Goal: Task Accomplishment & Management: Manage account settings

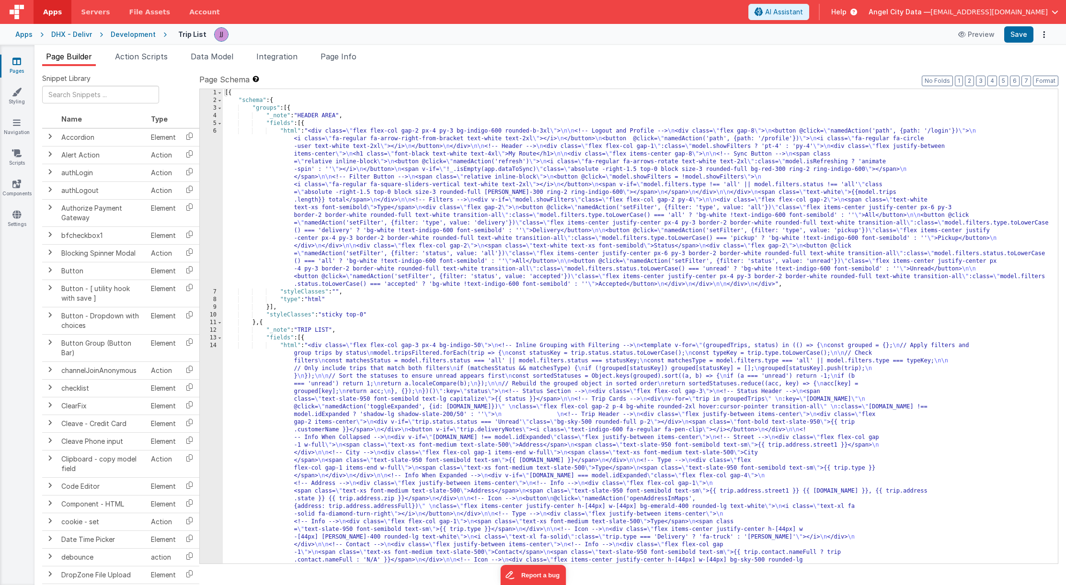
click at [27, 36] on div "Apps" at bounding box center [23, 35] width 17 height 10
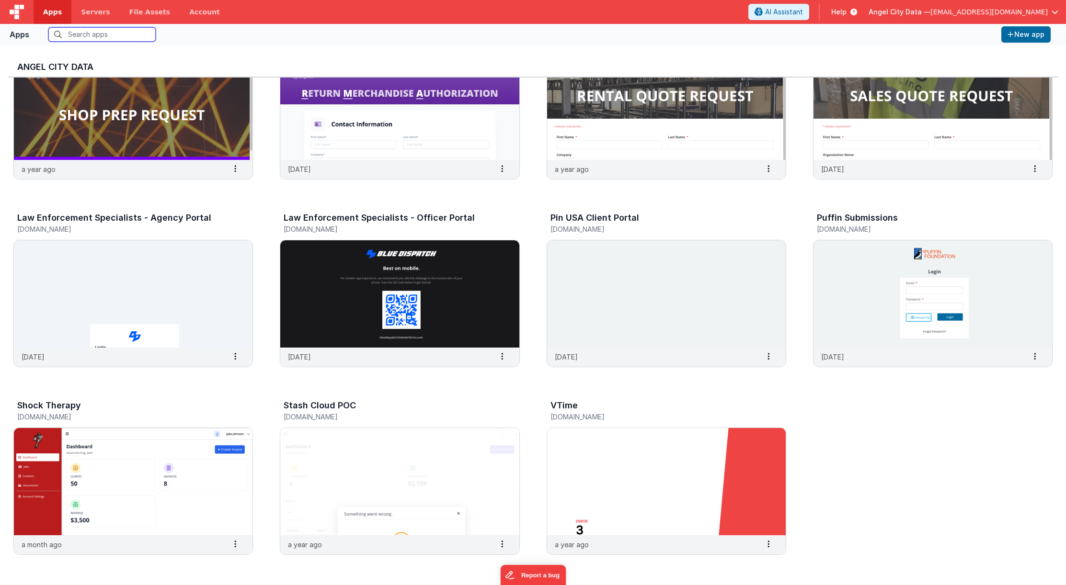
scroll to position [820, 0]
click at [209, 278] on img at bounding box center [133, 294] width 239 height 107
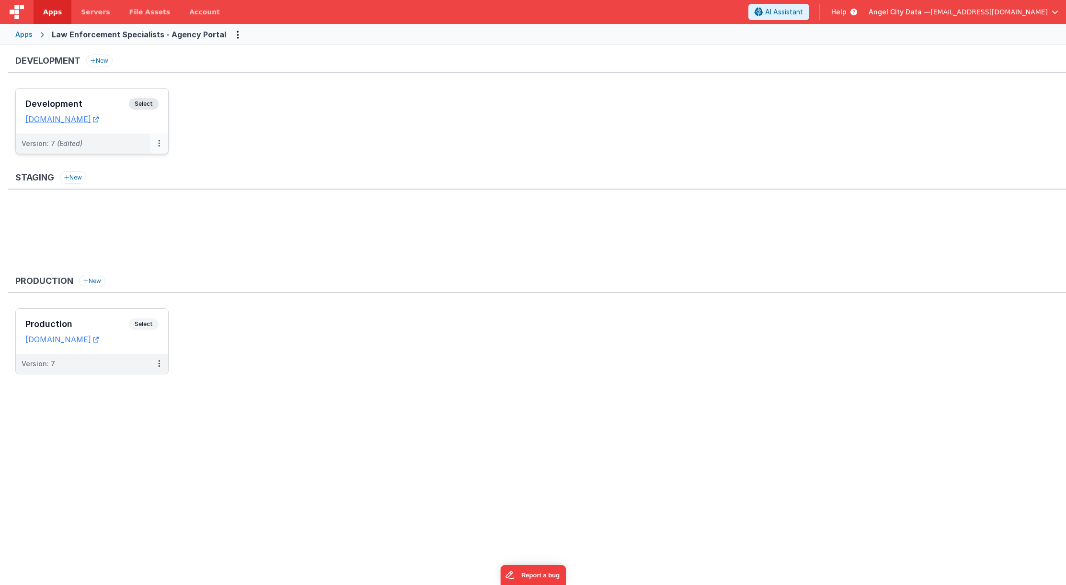
click at [158, 143] on icon at bounding box center [159, 143] width 2 height 0
click at [137, 166] on link "Edit" at bounding box center [126, 165] width 84 height 17
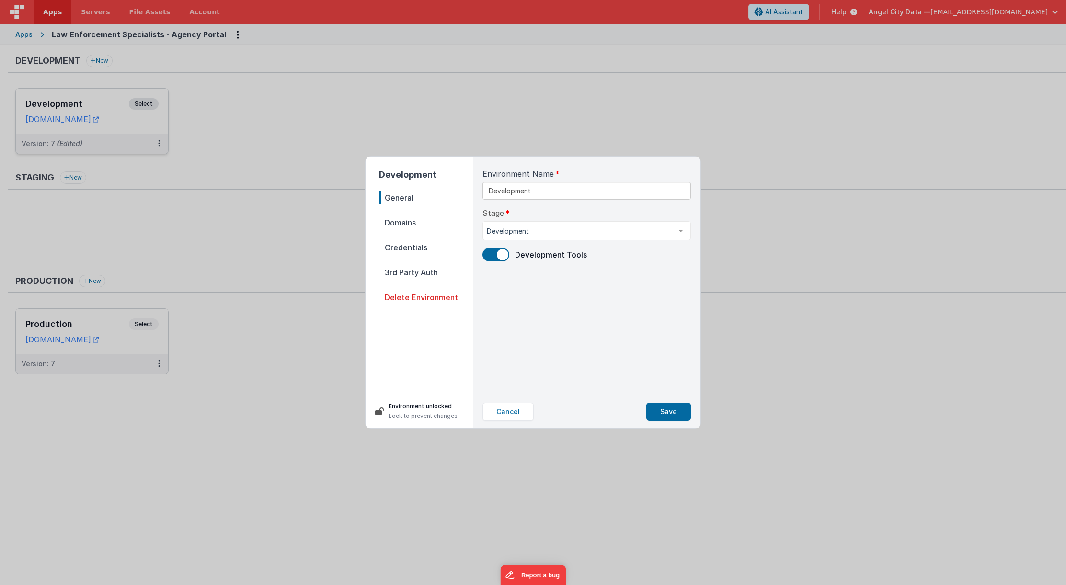
click at [401, 224] on span "Domains" at bounding box center [426, 222] width 94 height 13
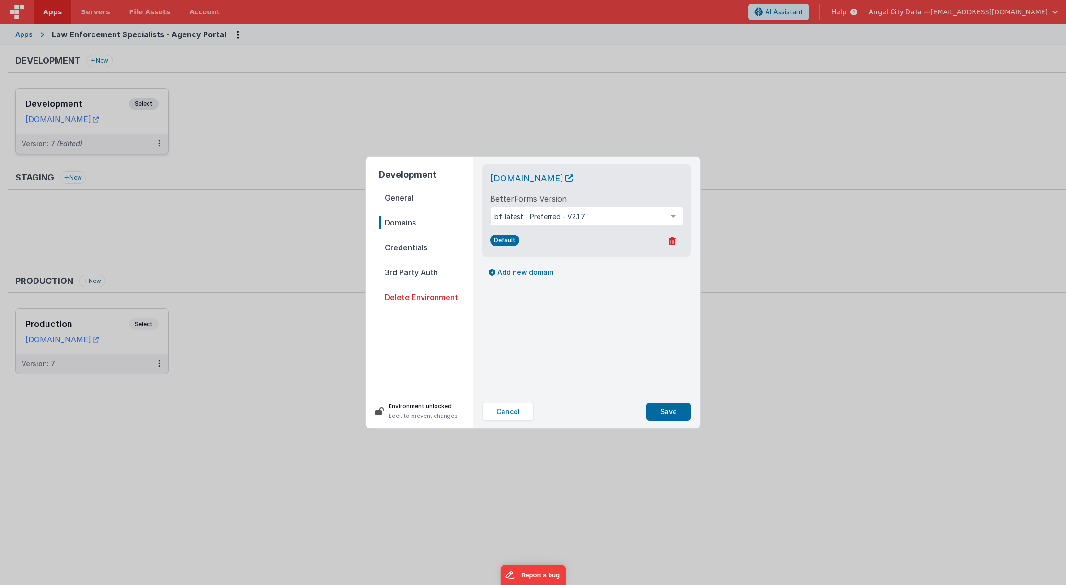
click at [400, 249] on span "Credentials" at bounding box center [426, 247] width 94 height 13
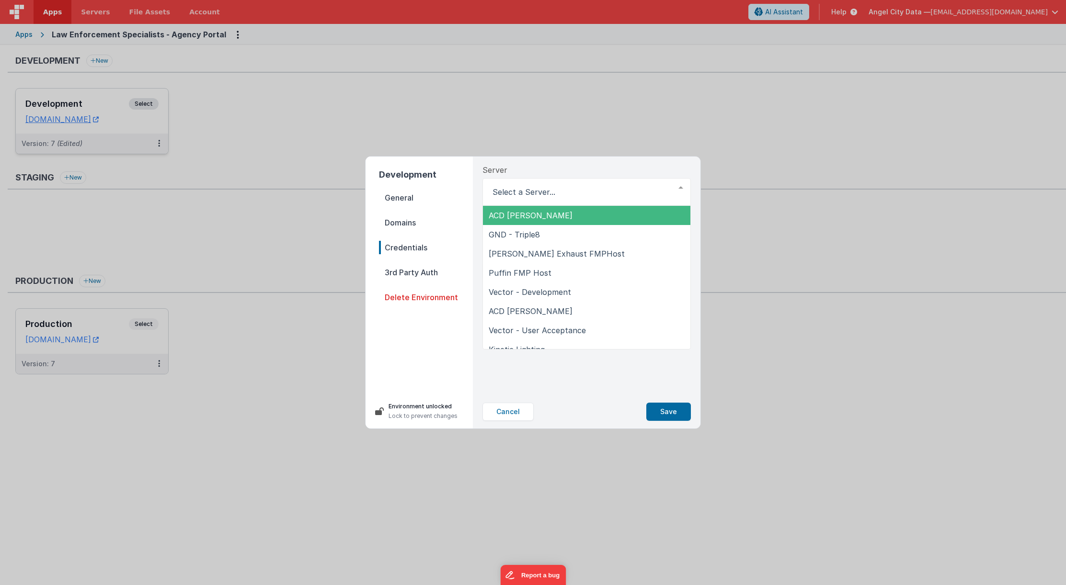
click at [457, 168] on h2 "Development" at bounding box center [426, 174] width 94 height 13
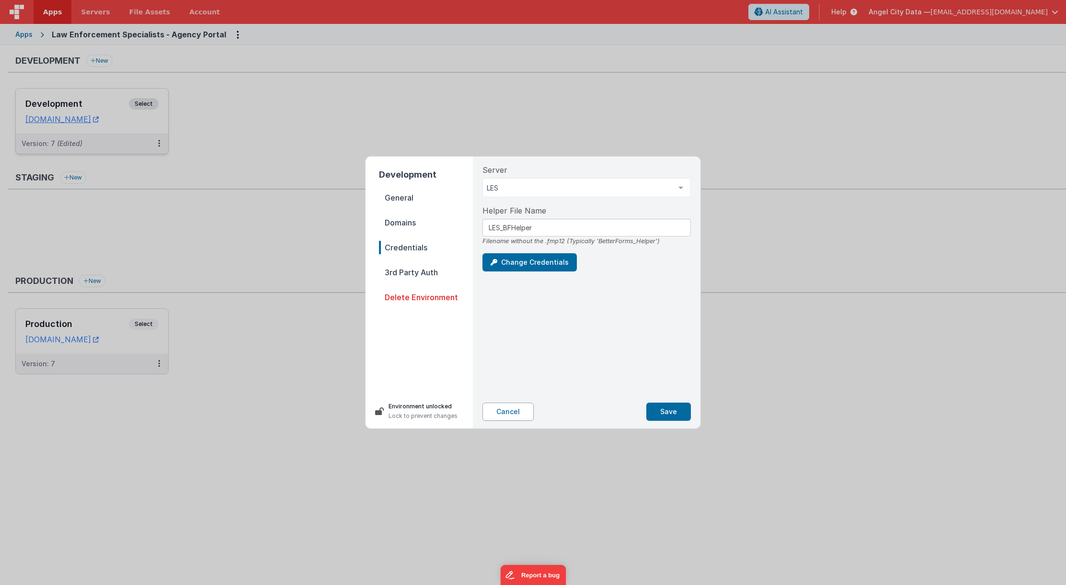
click at [528, 420] on button "Cancel" at bounding box center [507, 412] width 51 height 18
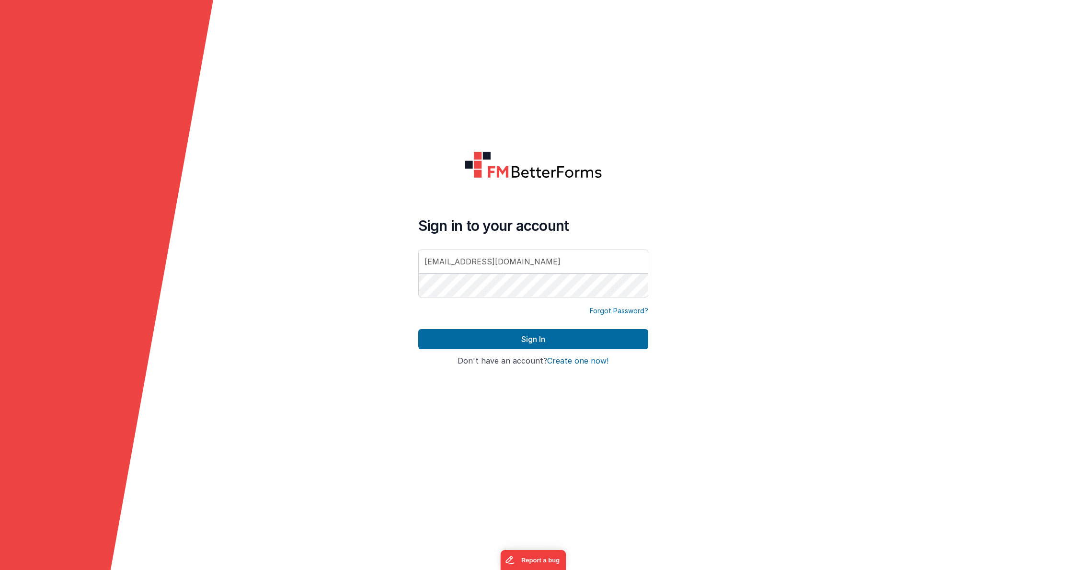
type input "[EMAIL_ADDRESS][DOMAIN_NAME]"
click at [533, 339] on button "Sign In" at bounding box center [533, 339] width 230 height 20
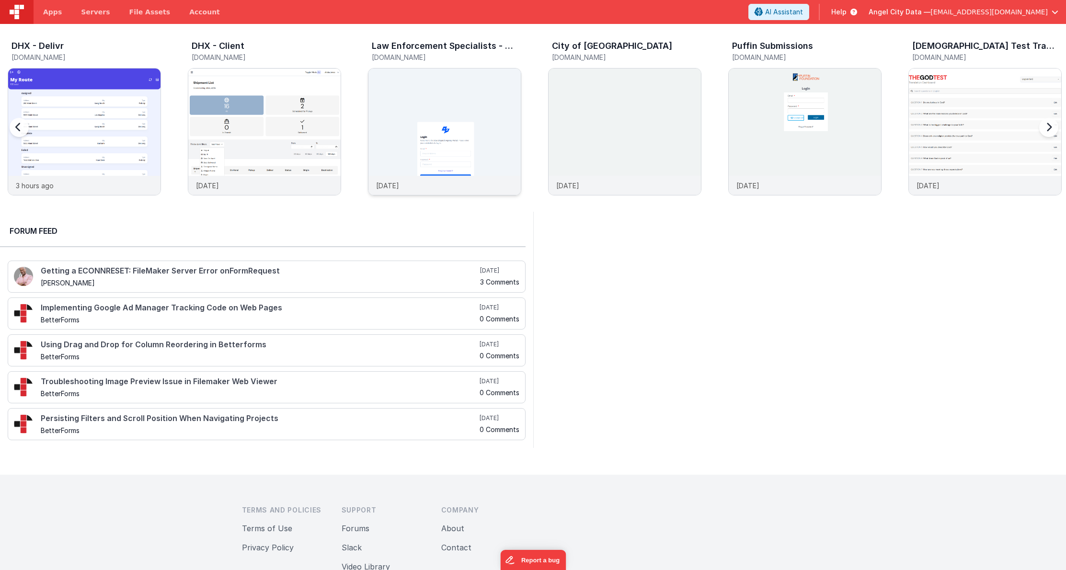
click at [451, 111] on img at bounding box center [444, 145] width 152 height 152
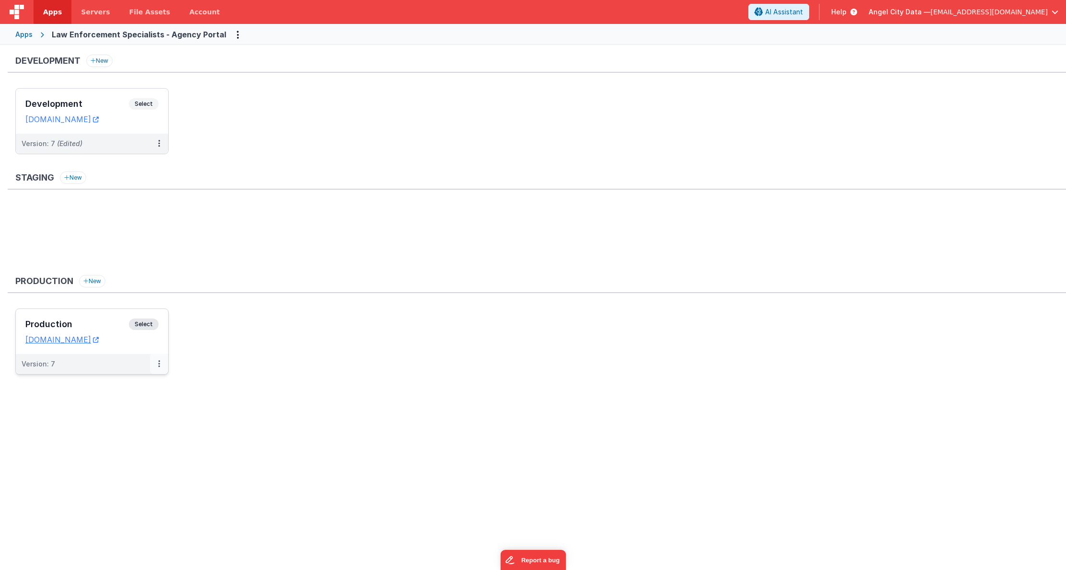
click at [160, 364] on icon at bounding box center [159, 364] width 2 height 0
click at [130, 386] on link "Edit" at bounding box center [126, 385] width 84 height 17
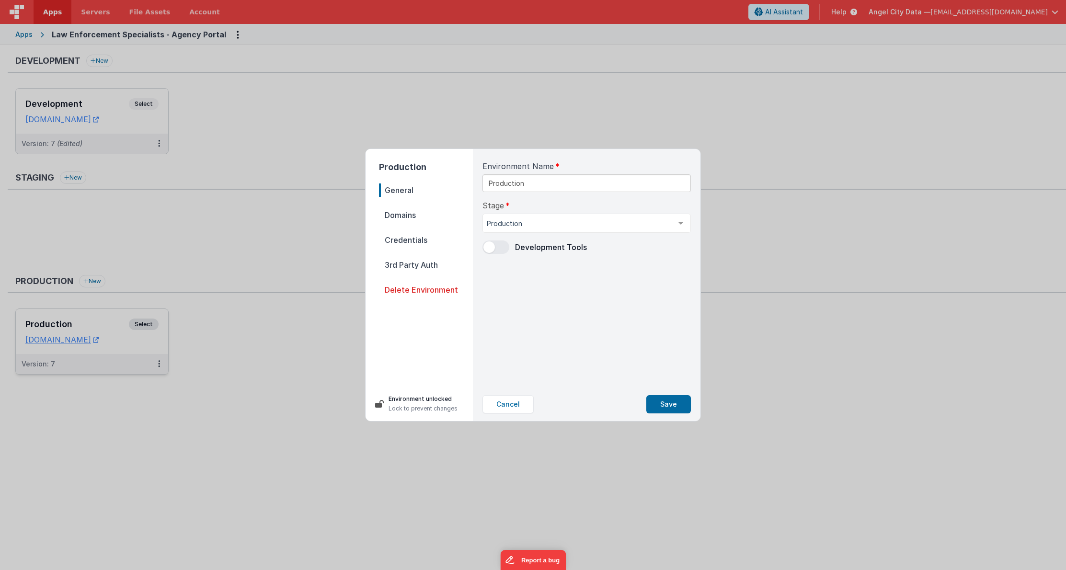
click at [387, 241] on span "Credentials" at bounding box center [426, 239] width 94 height 13
click at [513, 410] on button "Cancel" at bounding box center [507, 404] width 51 height 18
